Goal: Information Seeking & Learning: Learn about a topic

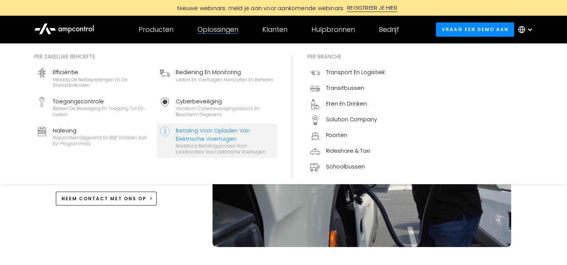
click at [204, 154] on div "Naadloos betalingsproces voor laadlocaties voor elektrische voertuigen" at bounding box center [225, 149] width 98 height 12
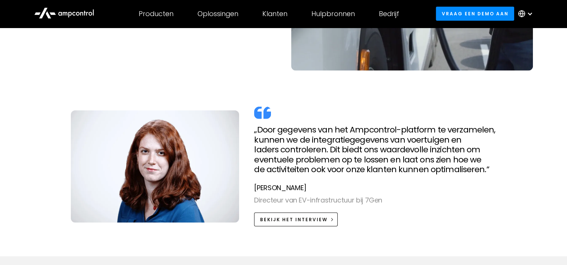
scroll to position [1610, 0]
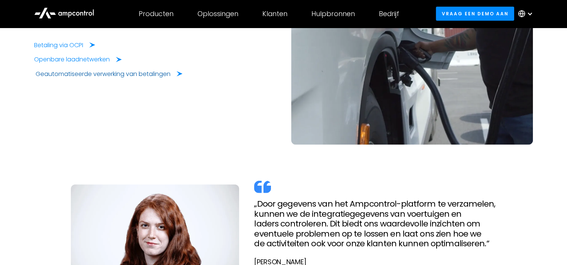
click at [98, 71] on div "Geautomatiseerde verwerking van betalingen" at bounding box center [103, 74] width 135 height 8
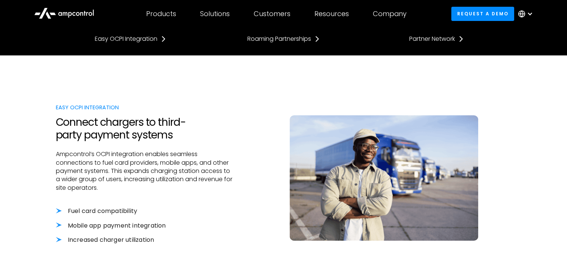
scroll to position [225, 0]
